Goal: Check status: Check status

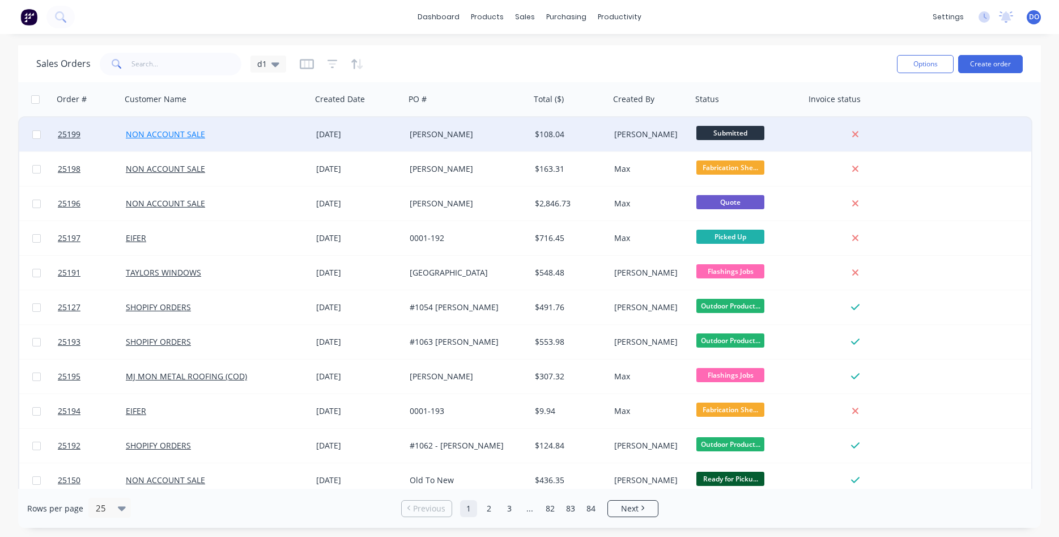
click at [199, 131] on link "NON ACCOUNT SALE" at bounding box center [165, 134] width 79 height 11
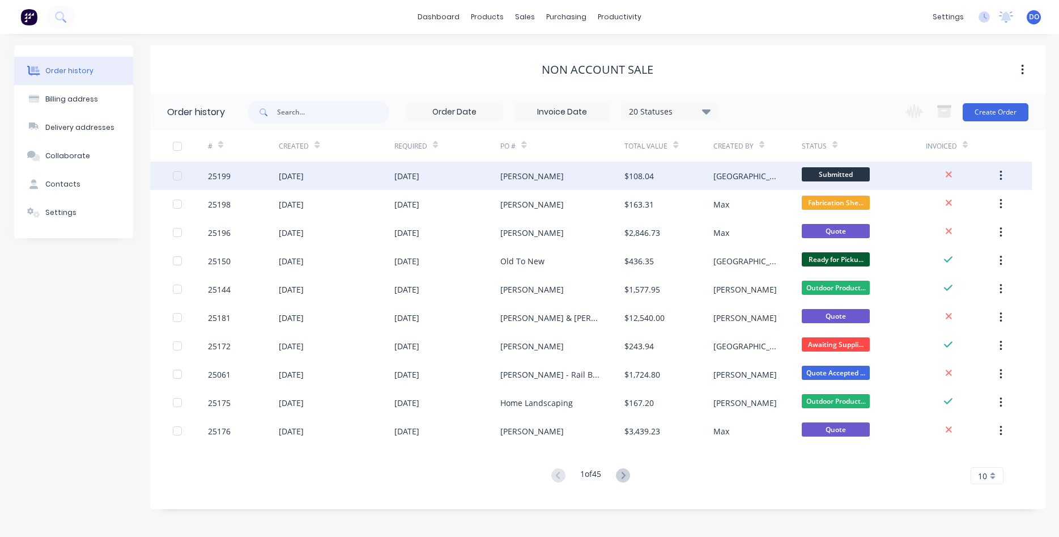
click at [379, 178] on div "[DATE]" at bounding box center [336, 175] width 115 height 28
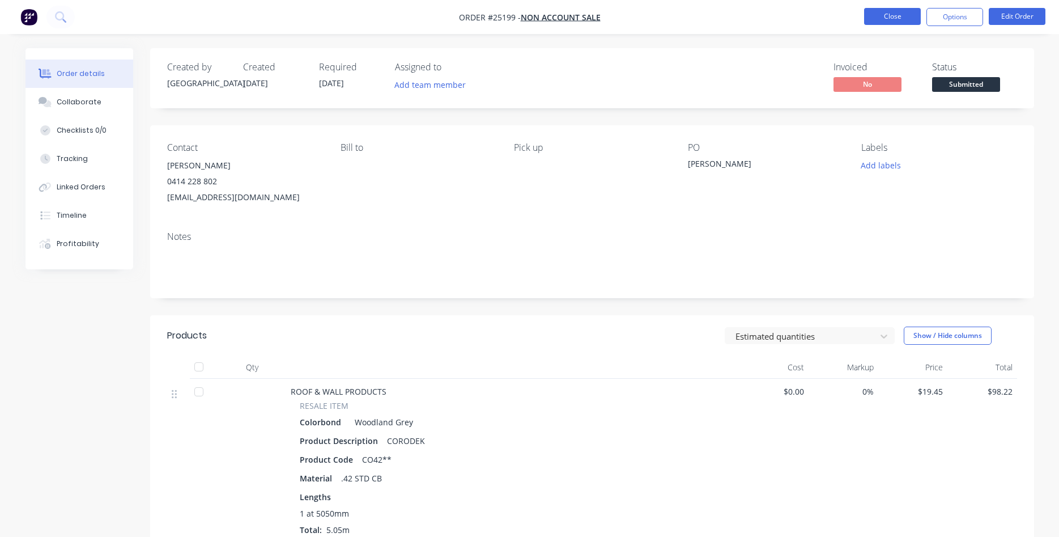
click at [893, 12] on button "Close" at bounding box center [892, 16] width 57 height 17
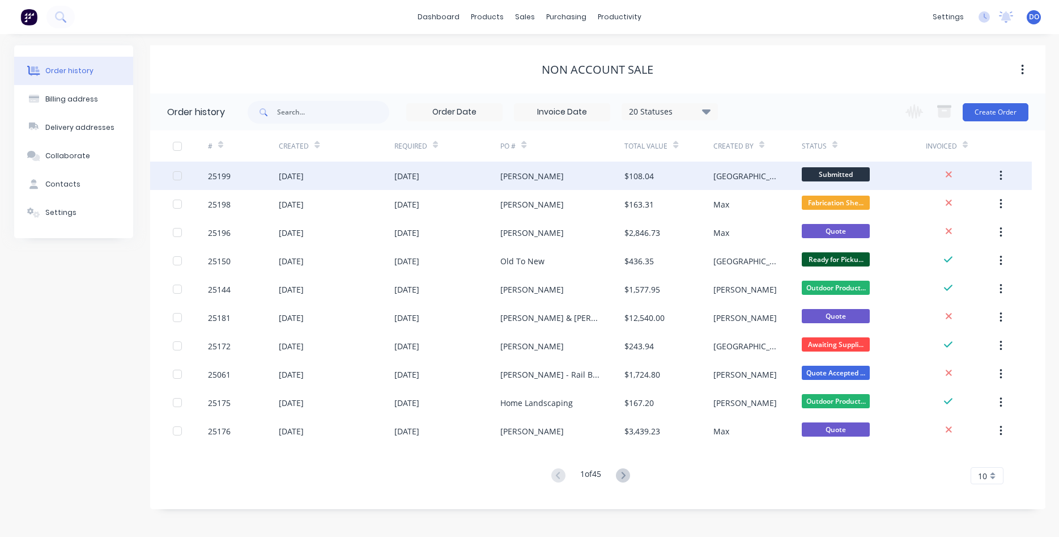
click at [572, 185] on div "Michael Ensor" at bounding box center [562, 175] width 124 height 28
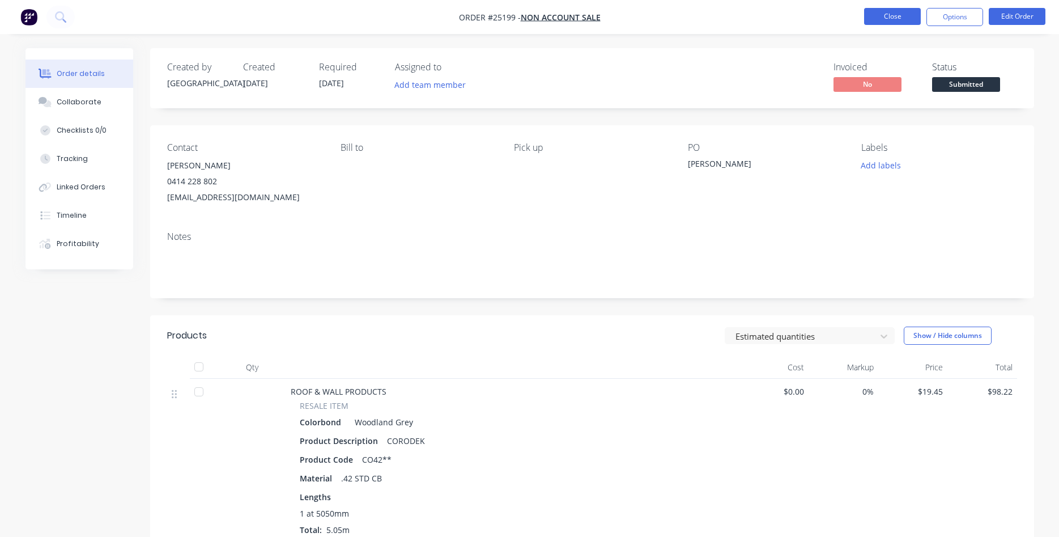
click at [889, 15] on button "Close" at bounding box center [892, 16] width 57 height 17
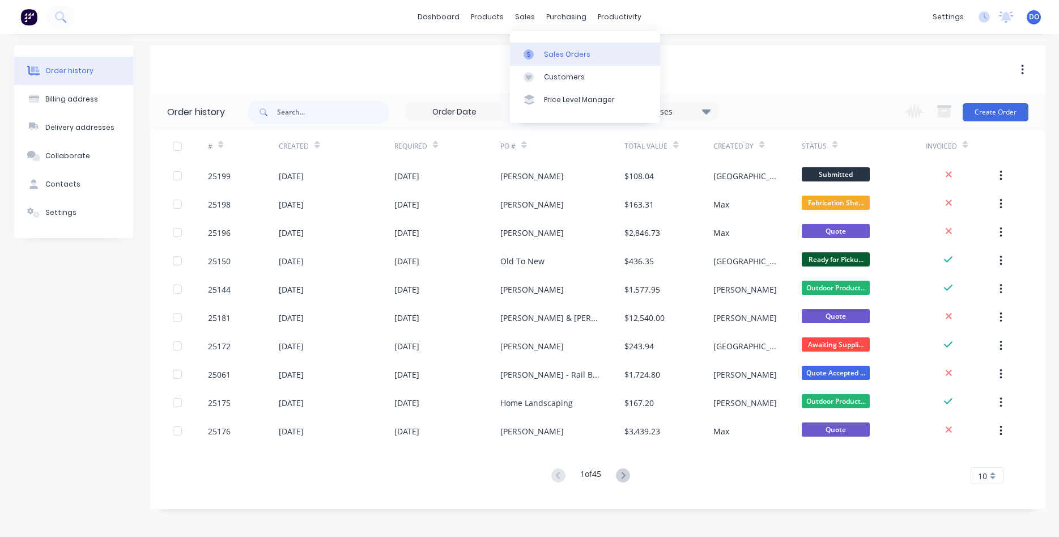
click at [542, 56] on link "Sales Orders" at bounding box center [585, 53] width 150 height 23
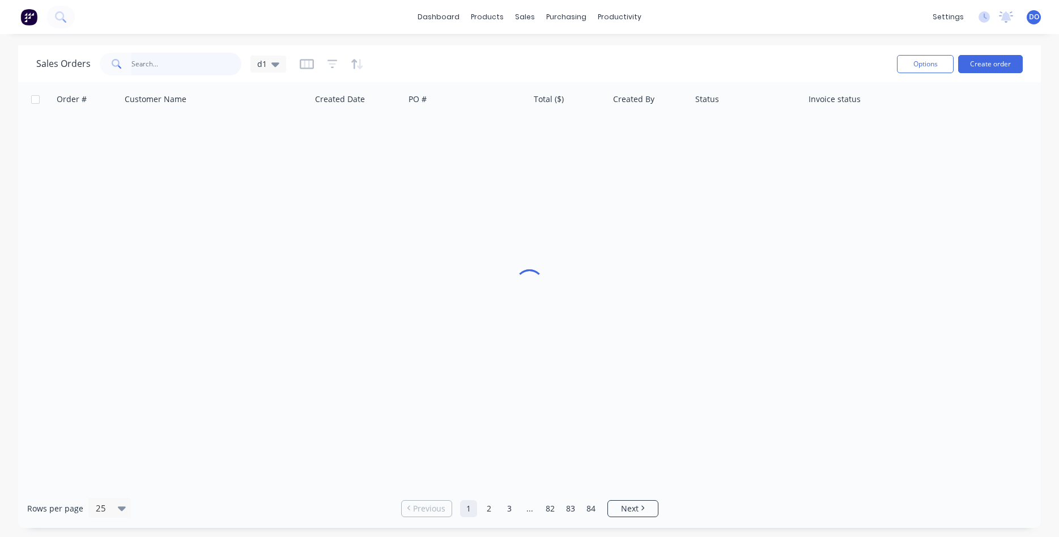
click at [188, 70] on input "text" at bounding box center [186, 64] width 110 height 23
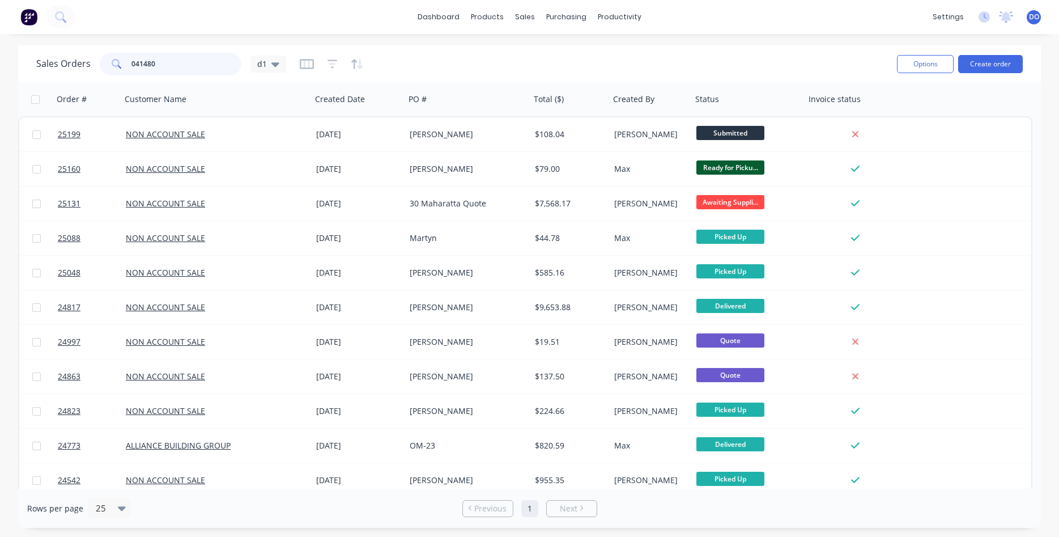
type input "0414803"
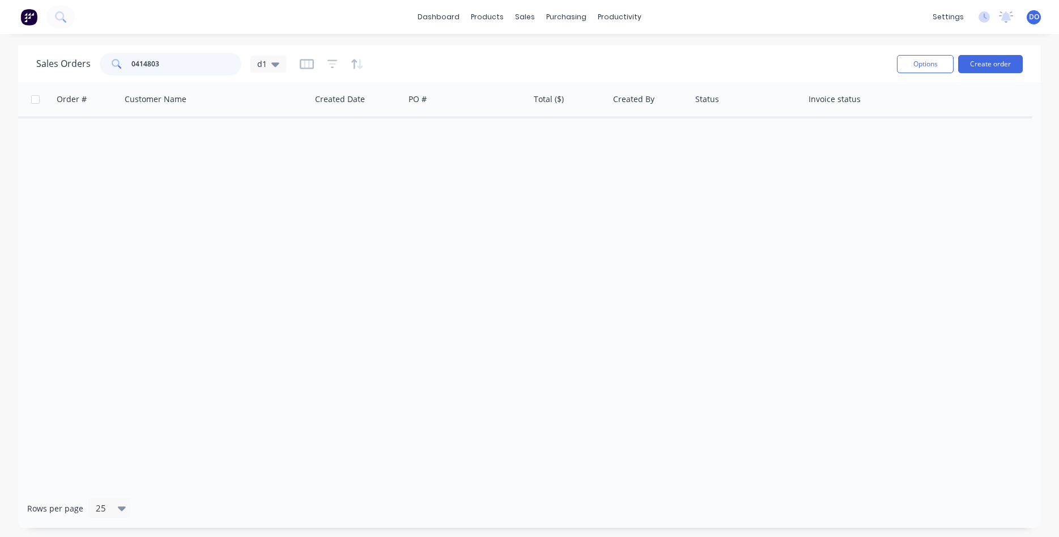
drag, startPoint x: 171, startPoint y: 63, endPoint x: 105, endPoint y: 62, distance: 65.2
click at [131, 62] on input "0414803" at bounding box center [186, 64] width 110 height 23
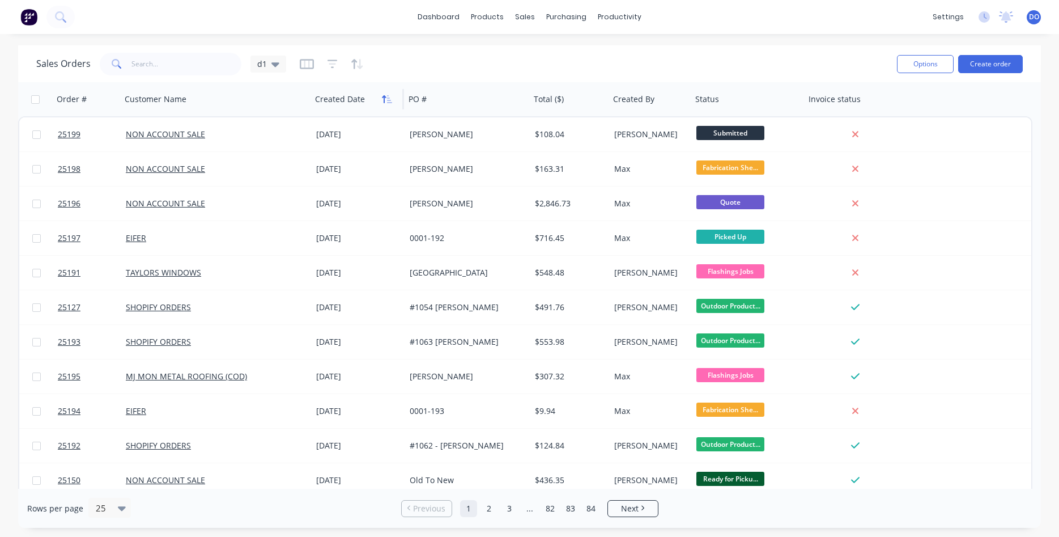
click at [385, 102] on icon "button" at bounding box center [387, 99] width 10 height 9
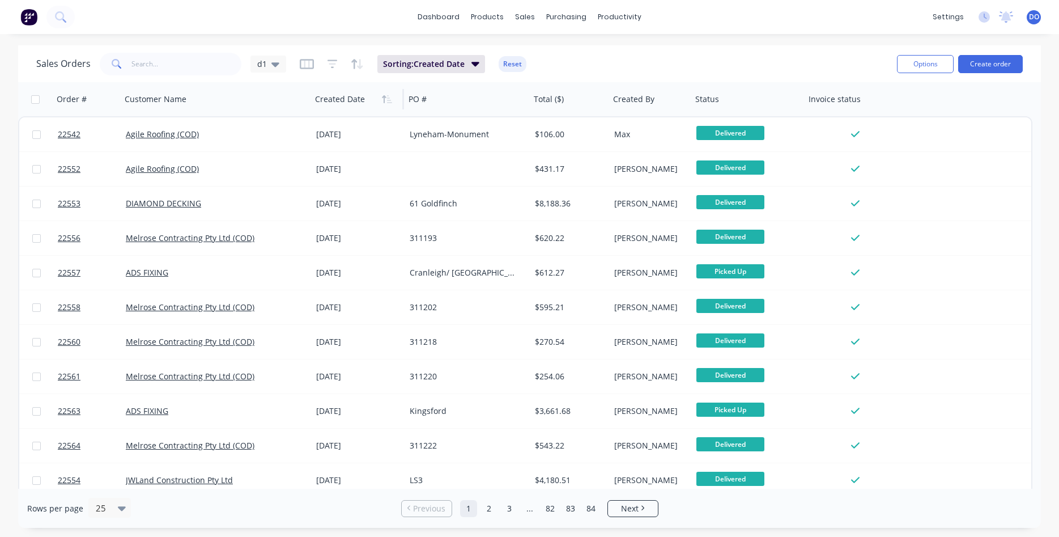
click at [385, 102] on icon "button" at bounding box center [387, 99] width 10 height 9
